Goal: Task Accomplishment & Management: Manage account settings

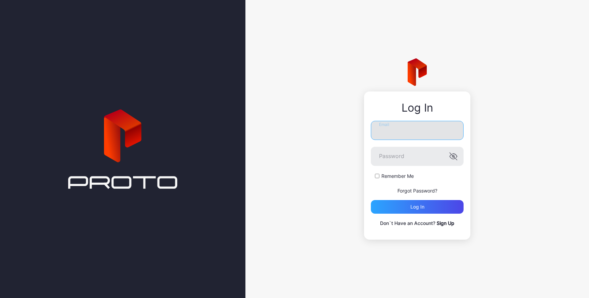
click at [402, 128] on input "Email" at bounding box center [417, 130] width 93 height 19
type input "**********"
click at [421, 130] on input "**********" at bounding box center [417, 130] width 93 height 19
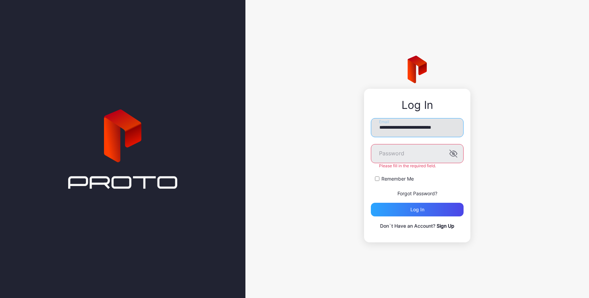
scroll to position [0, 3]
type input "**********"
click at [371, 203] on button "Log in" at bounding box center [417, 210] width 93 height 14
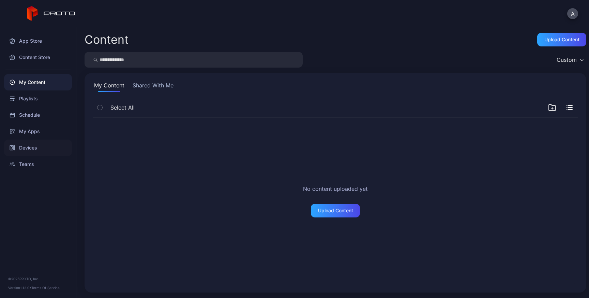
click at [22, 148] on div "Devices" at bounding box center [38, 148] width 68 height 16
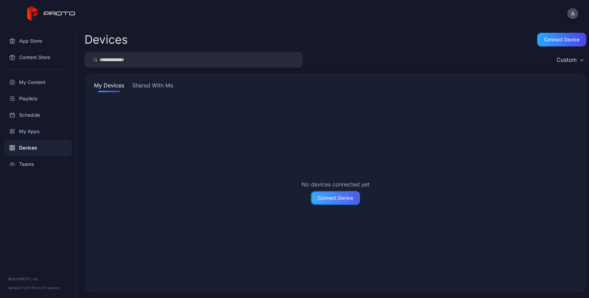
click at [323, 201] on div "Connect Device" at bounding box center [335, 198] width 49 height 14
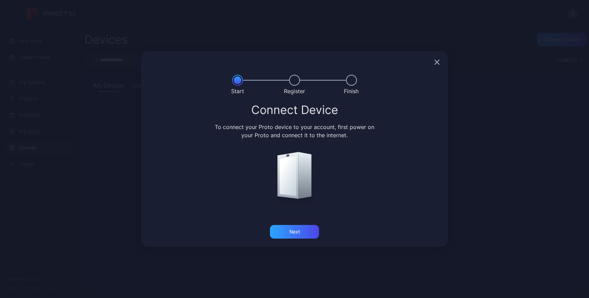
click at [438, 61] on icon "button" at bounding box center [437, 61] width 5 height 5
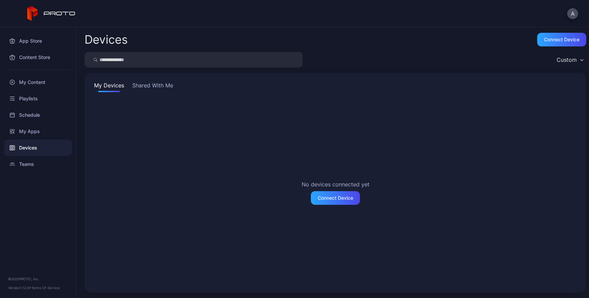
click at [156, 85] on button "Shared With Me" at bounding box center [153, 86] width 44 height 11
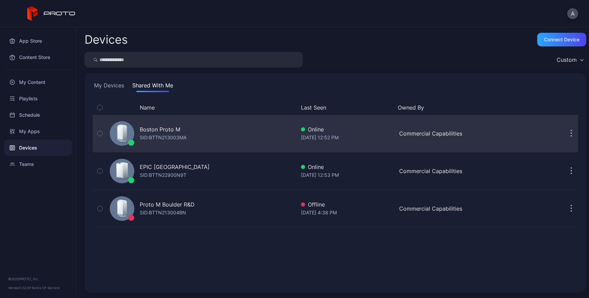
click at [256, 137] on div "Boston Proto M SID: BTTN213003MA" at bounding box center [201, 133] width 189 height 34
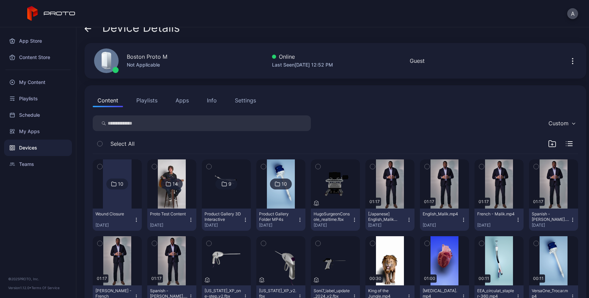
scroll to position [18, 0]
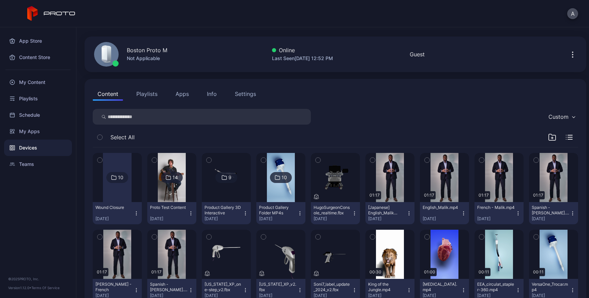
click at [177, 94] on button "Apps" at bounding box center [182, 94] width 23 height 14
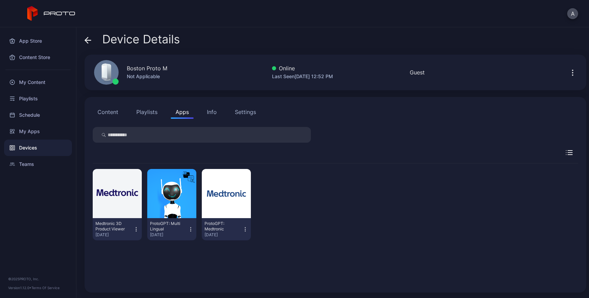
click at [137, 119] on div "Content Playlists Apps Info Settings Medtronic 3D Product Viewer [DATE] ProtoGP…" at bounding box center [336, 194] width 502 height 195
click at [143, 115] on button "Playlists" at bounding box center [147, 112] width 31 height 14
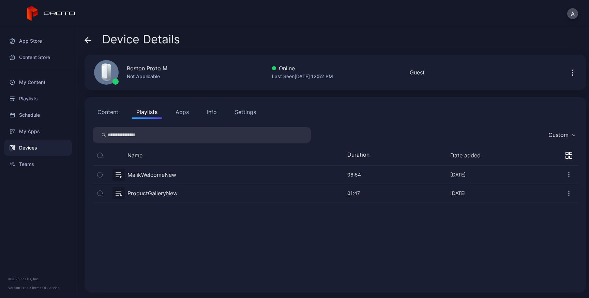
click at [114, 116] on button "Content" at bounding box center [108, 112] width 30 height 14
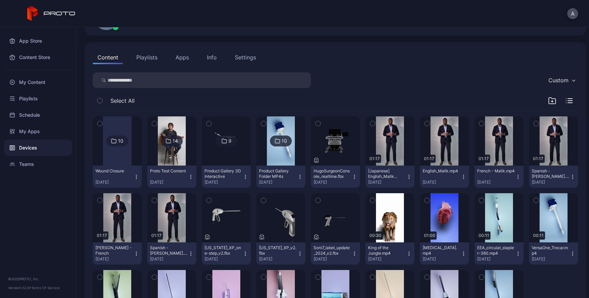
scroll to position [59, 0]
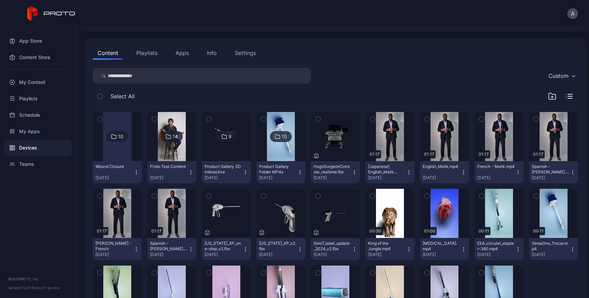
click at [242, 169] on div "Product Gallery 3D Interactive" at bounding box center [224, 169] width 38 height 11
click at [234, 151] on img at bounding box center [227, 136] width 28 height 49
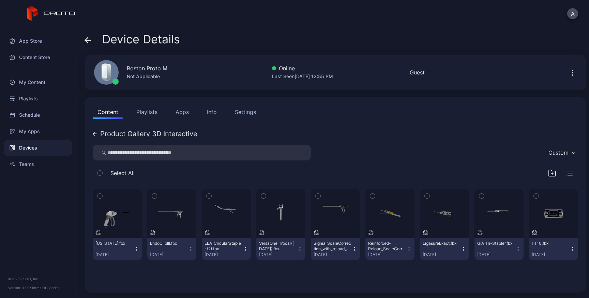
scroll to position [57, 0]
click at [543, 219] on div "button" at bounding box center [554, 213] width 22 height 11
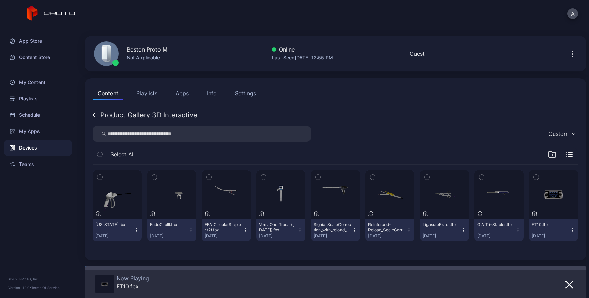
click at [151, 86] on button "Playlists" at bounding box center [147, 93] width 31 height 14
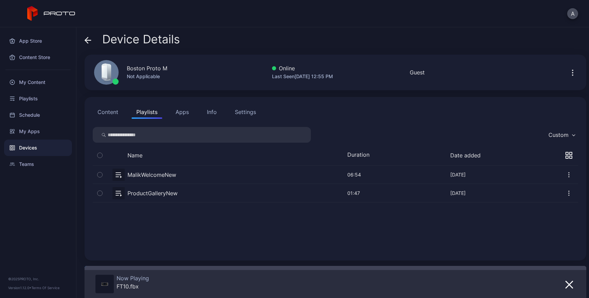
click at [117, 116] on button "Content" at bounding box center [108, 112] width 30 height 14
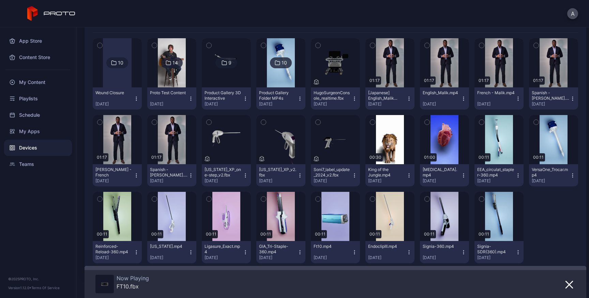
scroll to position [140, 0]
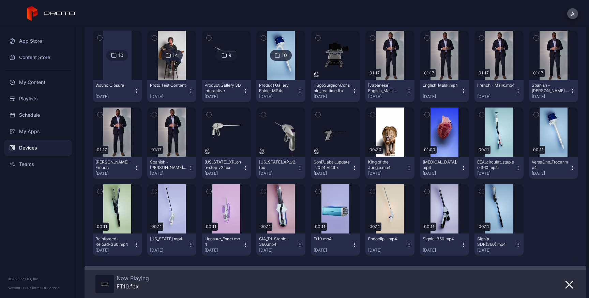
click at [118, 87] on div "Wound Closure" at bounding box center [115, 85] width 38 height 5
click at [123, 76] on div at bounding box center [117, 55] width 29 height 49
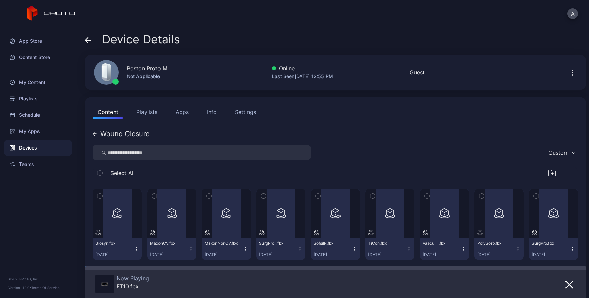
scroll to position [90, 0]
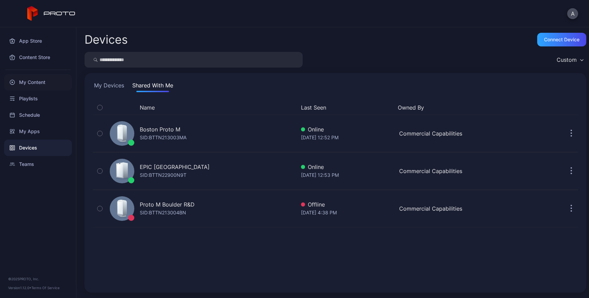
click at [25, 82] on div "My Content" at bounding box center [38, 82] width 68 height 16
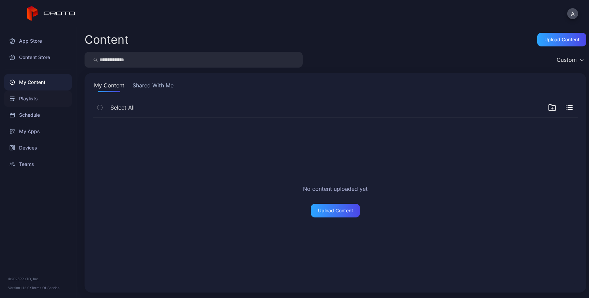
click at [26, 94] on div "Playlists" at bounding box center [38, 98] width 68 height 16
